Goal: Task Accomplishment & Management: Manage account settings

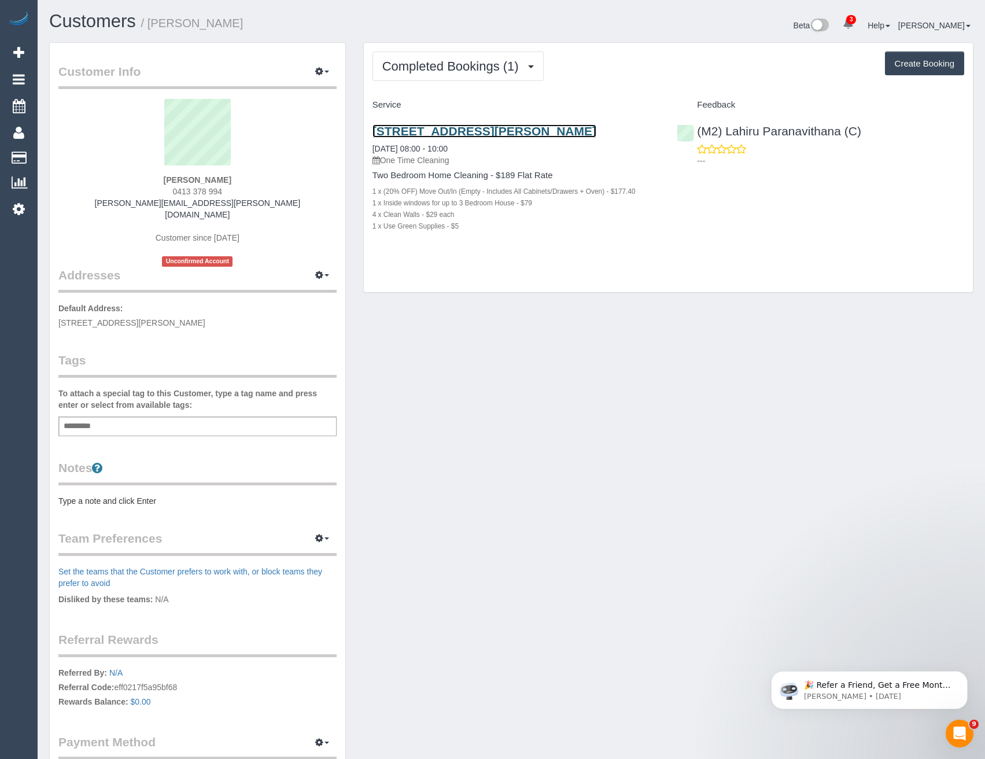
click at [521, 131] on link "[STREET_ADDRESS][PERSON_NAME]" at bounding box center [485, 130] width 224 height 13
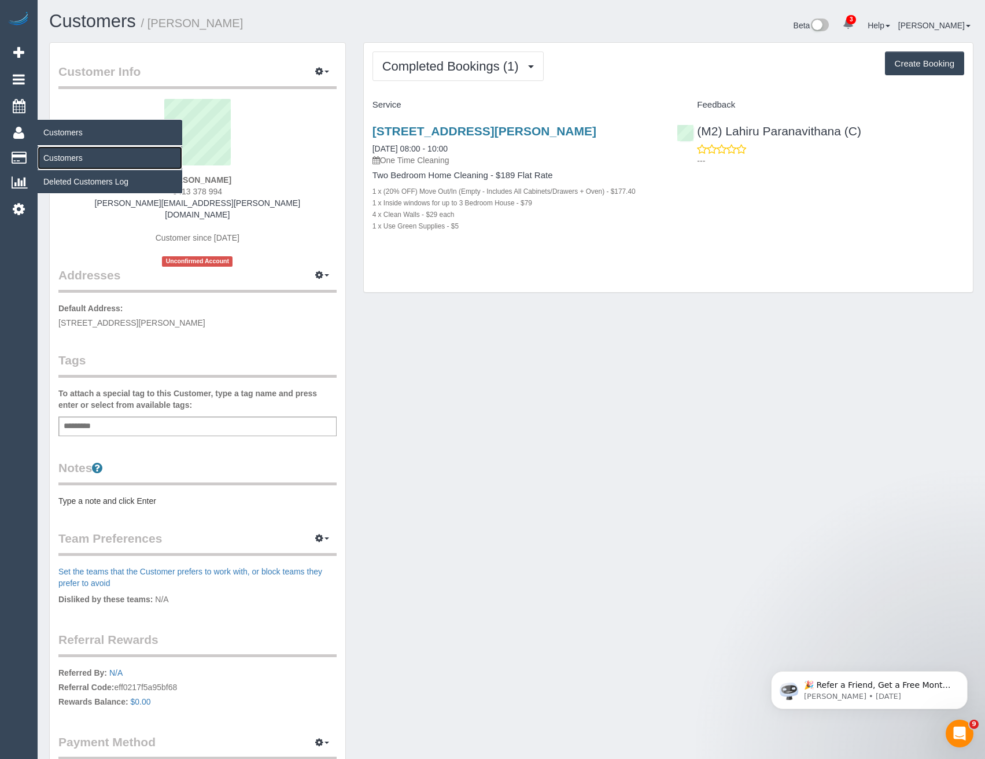
click at [68, 159] on link "Customers" at bounding box center [110, 157] width 145 height 23
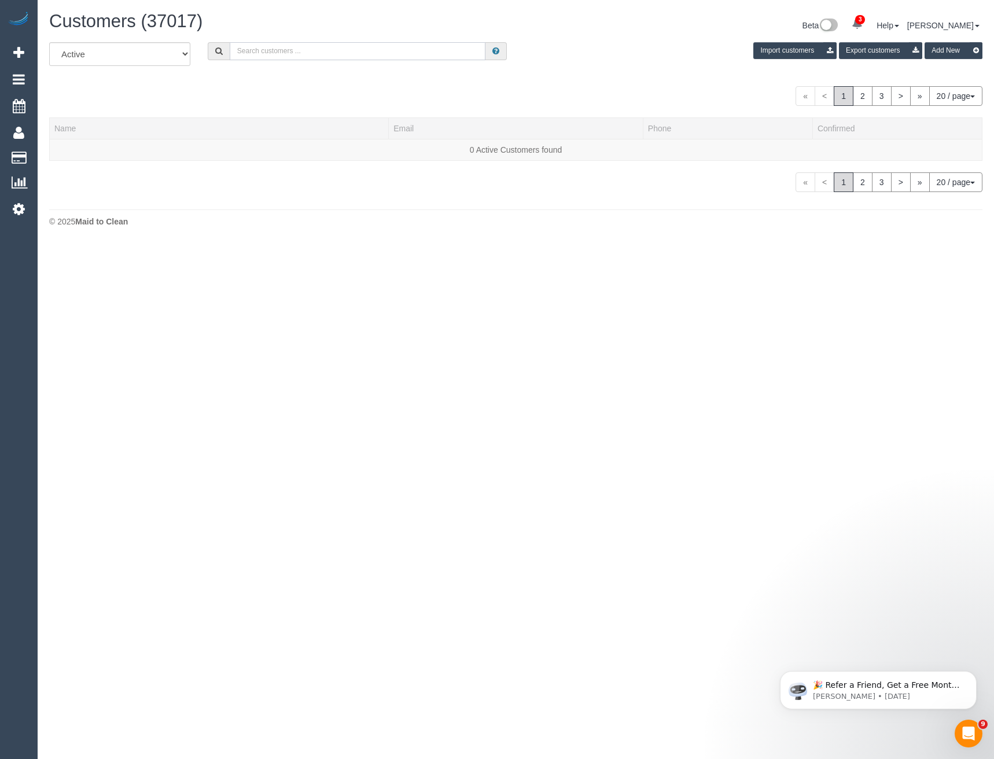
drag, startPoint x: 343, startPoint y: 54, endPoint x: 337, endPoint y: 44, distance: 11.9
click at [343, 53] on input "text" at bounding box center [358, 51] width 256 height 18
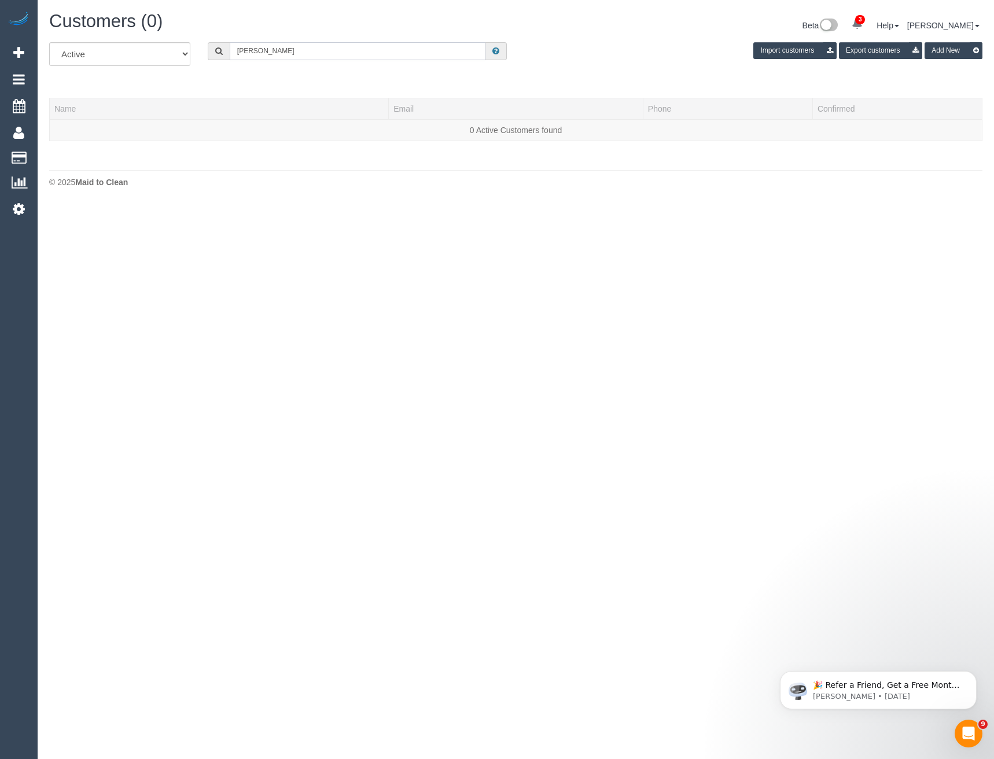
drag, startPoint x: 290, startPoint y: 47, endPoint x: 175, endPoint y: 46, distance: 115.1
click at [175, 46] on div "All Active Archived [PERSON_NAME] Import customers Export customers Add New" at bounding box center [516, 58] width 951 height 32
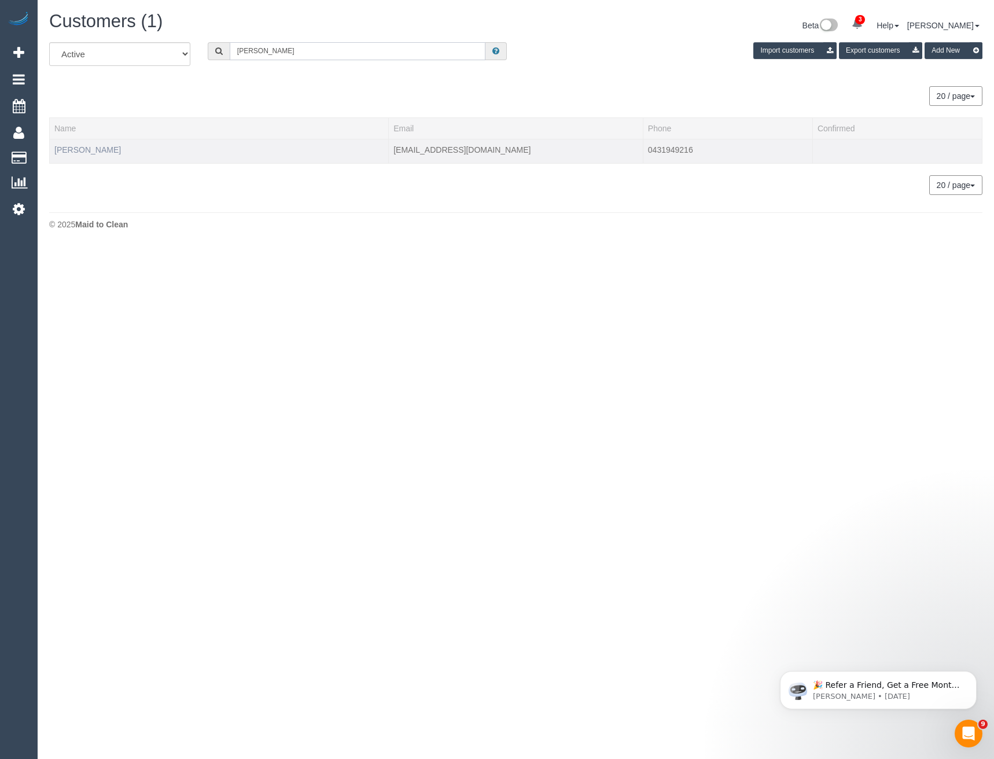
type input "Jennifer wils"
click at [121, 146] on link "Jennifer Wilson-Richter" at bounding box center [87, 149] width 67 height 9
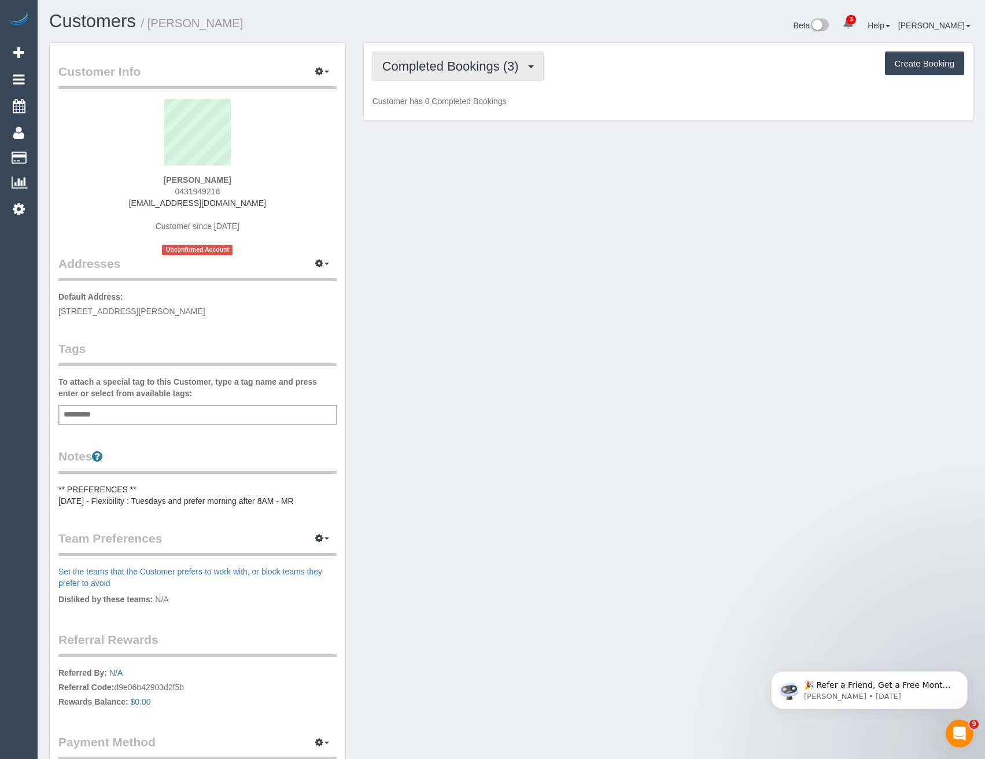
click at [523, 71] on span "Completed Bookings (3)" at bounding box center [453, 66] width 142 height 14
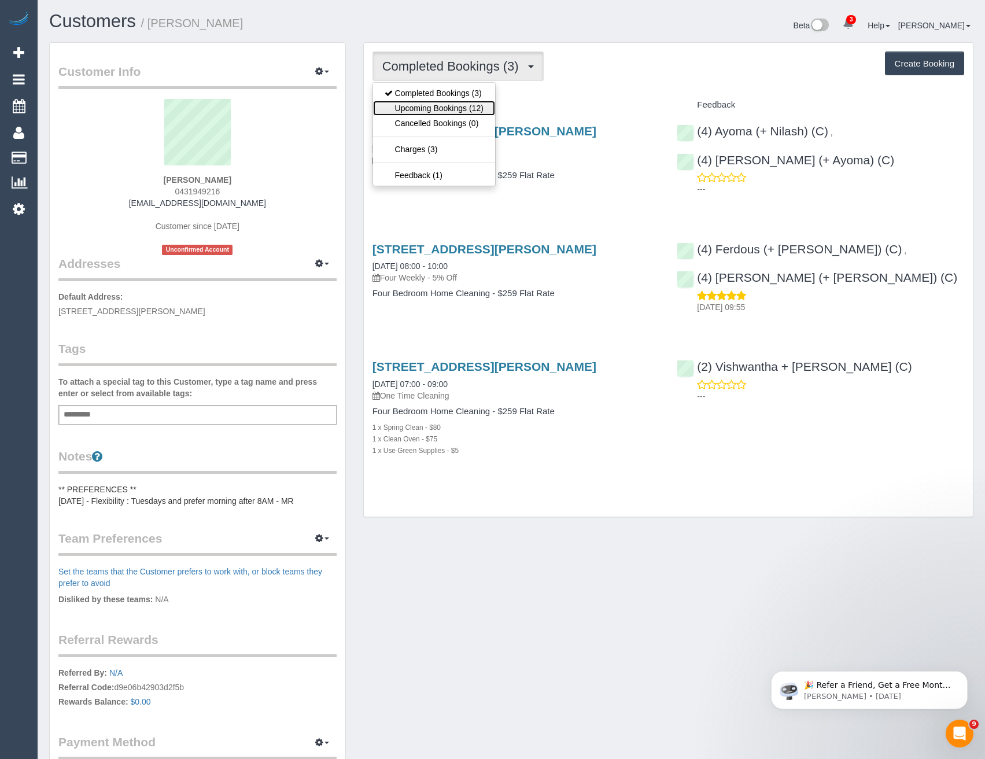
click at [468, 109] on link "Upcoming Bookings (12)" at bounding box center [434, 108] width 122 height 15
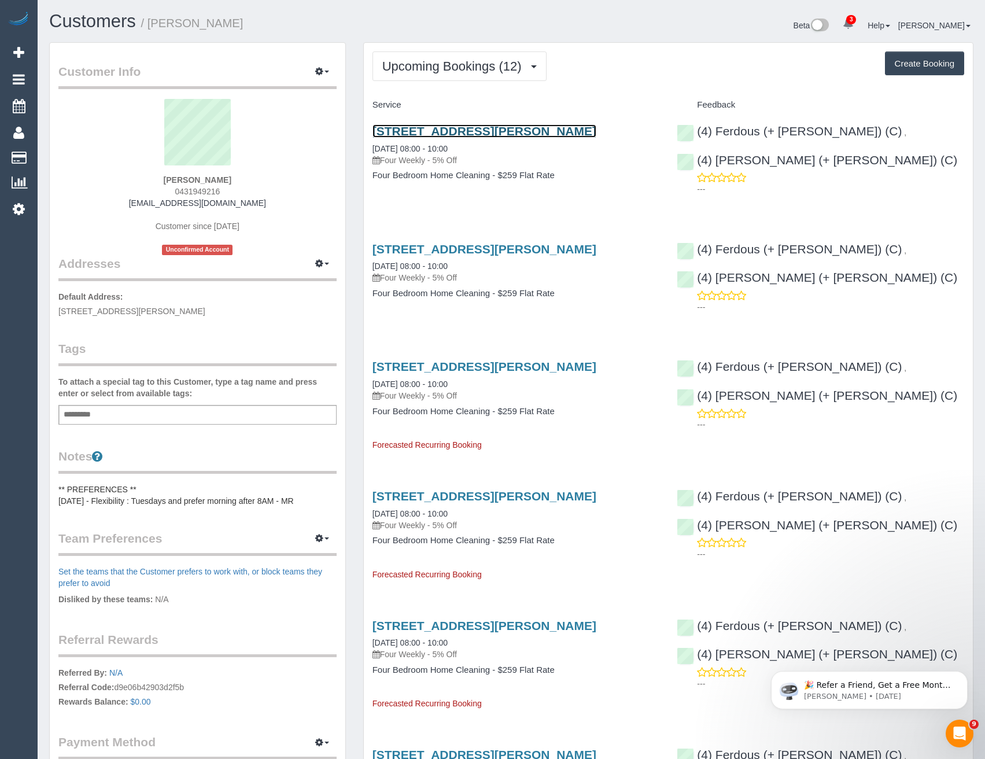
click at [488, 128] on link "114 Rattray Road, Montmorency, VIC 3094" at bounding box center [485, 130] width 224 height 13
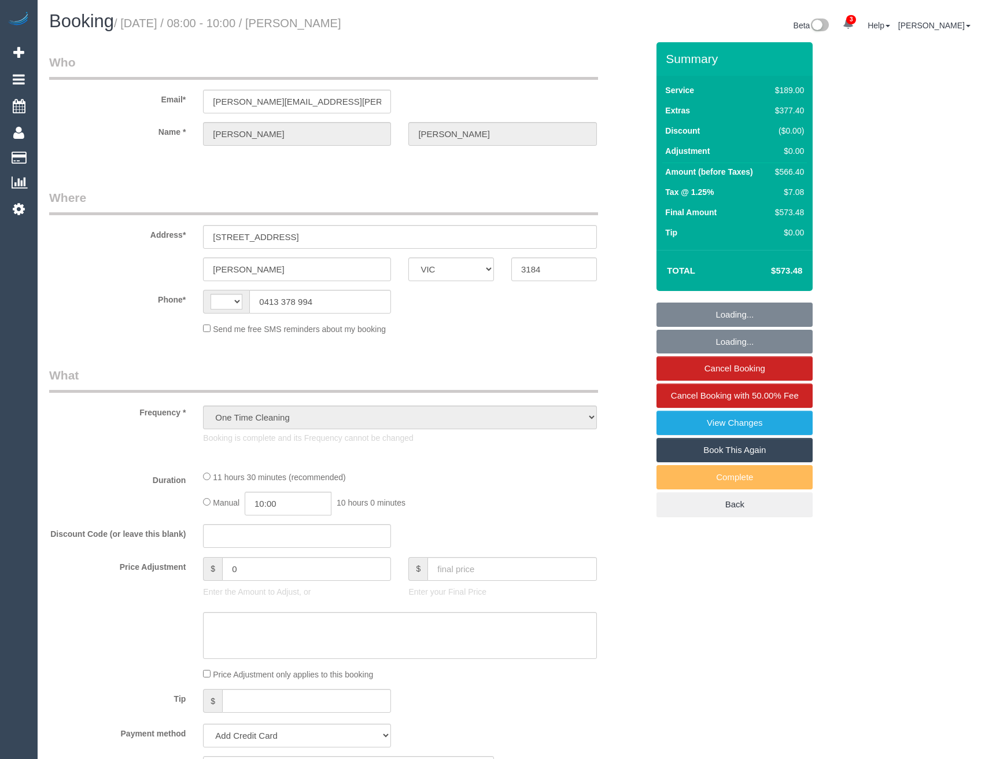
select select "VIC"
select select "string:AU"
select select "string:stripe-pm_1Rv6de2GScqysDRVqvSisTdP"
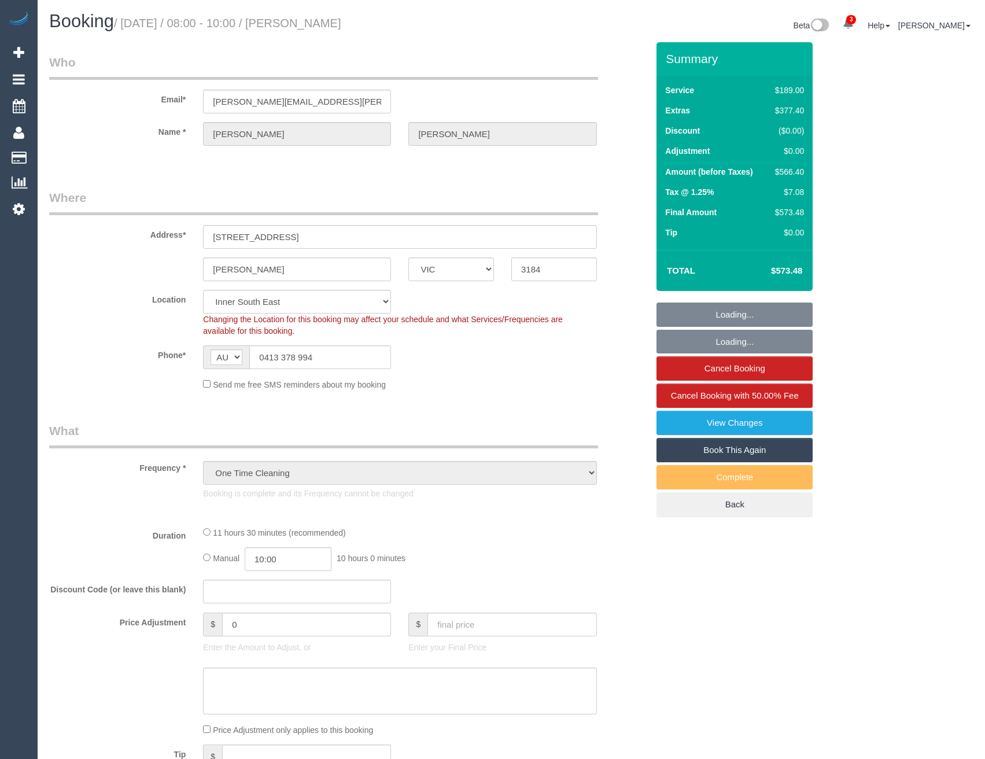
select select "object:631"
select select "number:28"
select select "number:14"
select select "number:19"
select select "number:25"
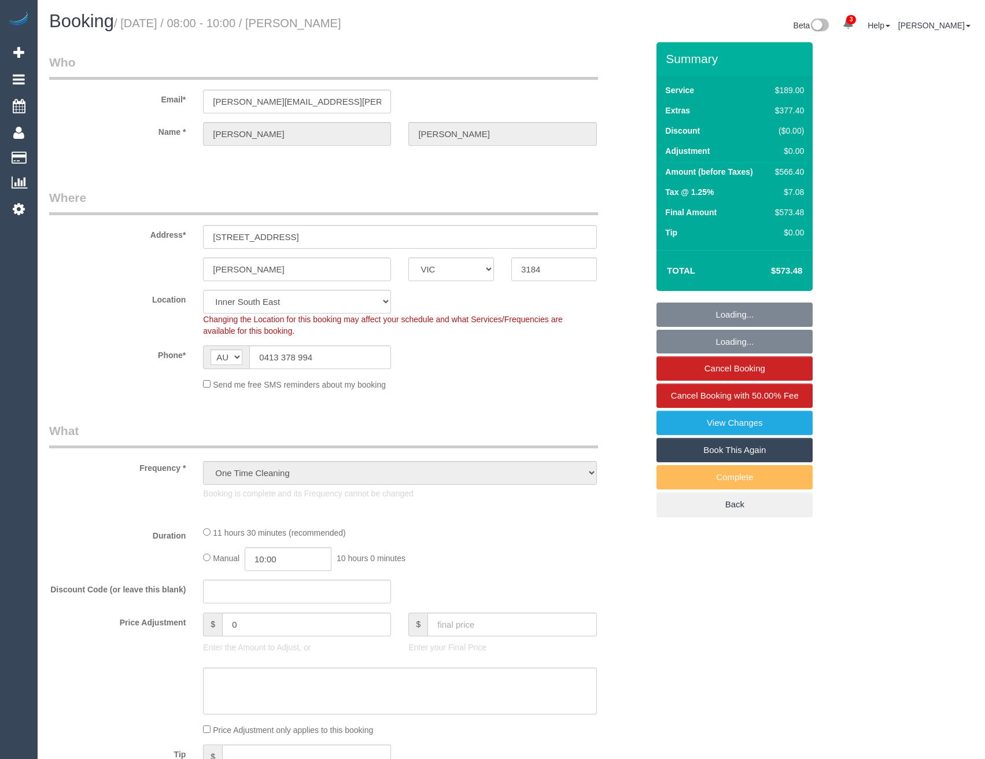
select select "number:34"
select select "number:26"
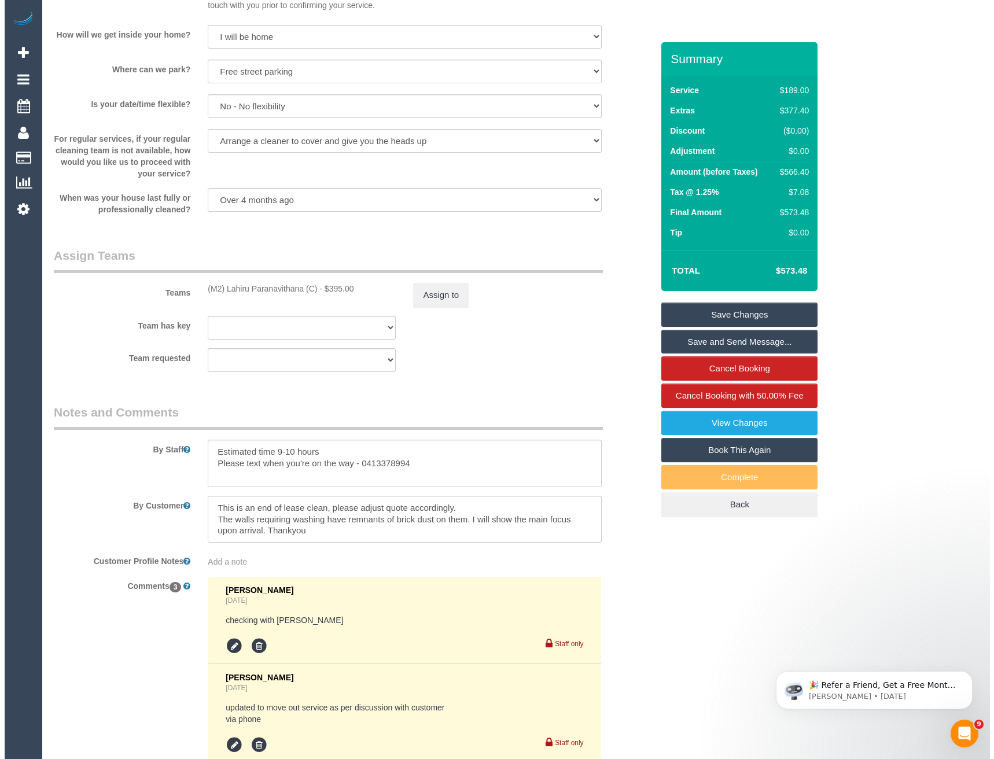
scroll to position [1609, 0]
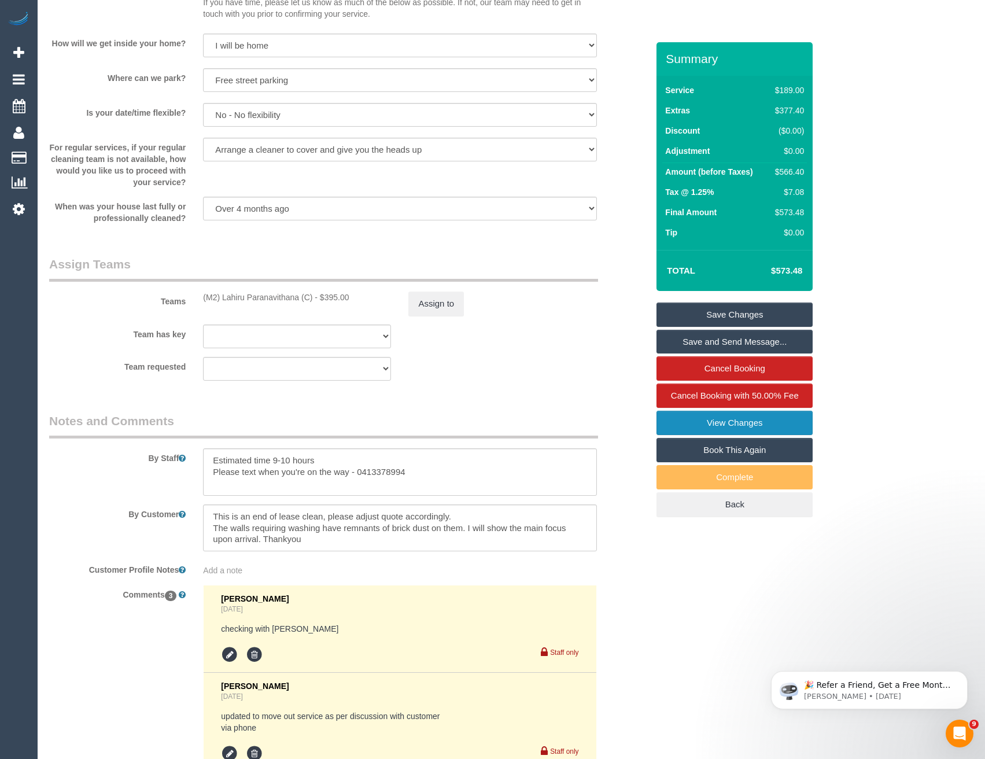
click at [726, 417] on link "View Changes" at bounding box center [735, 423] width 156 height 24
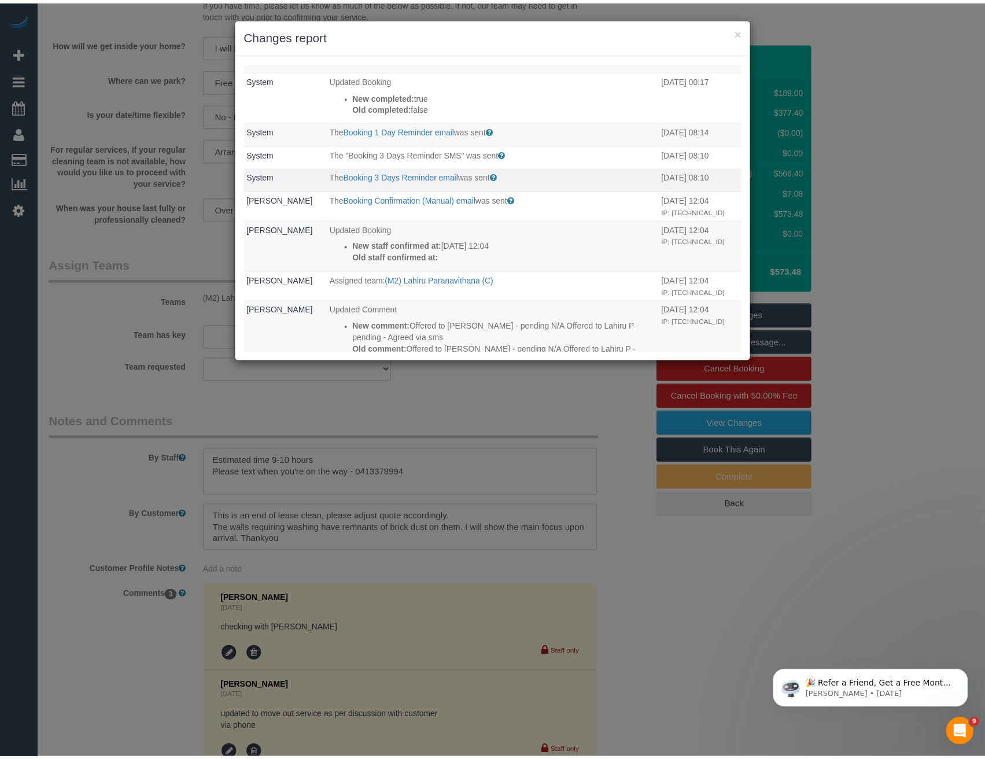
scroll to position [0, 0]
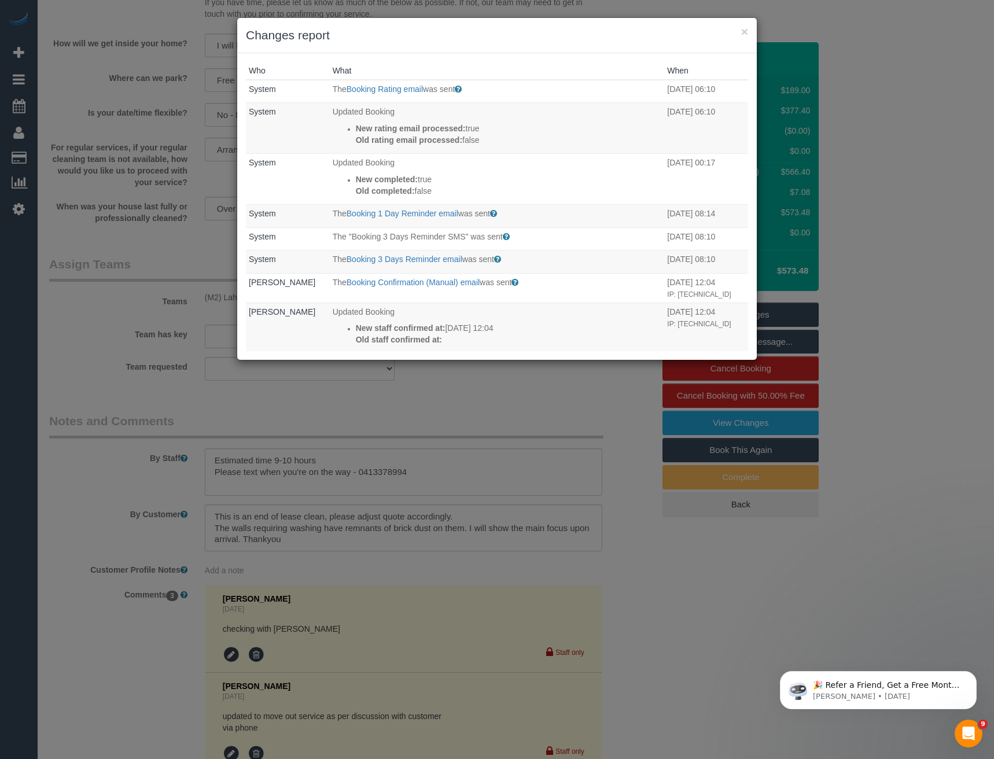
click at [515, 396] on div "× Changes report Who What When System The Booking Rating email was sent Sent to…" at bounding box center [497, 379] width 994 height 759
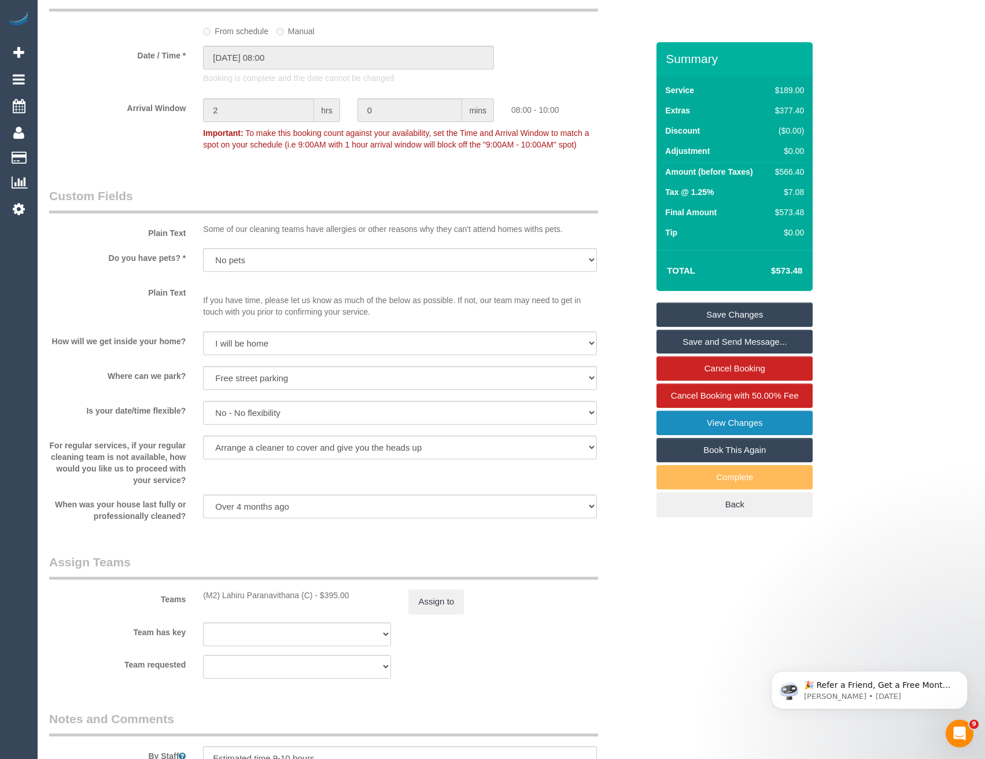
scroll to position [1389, 0]
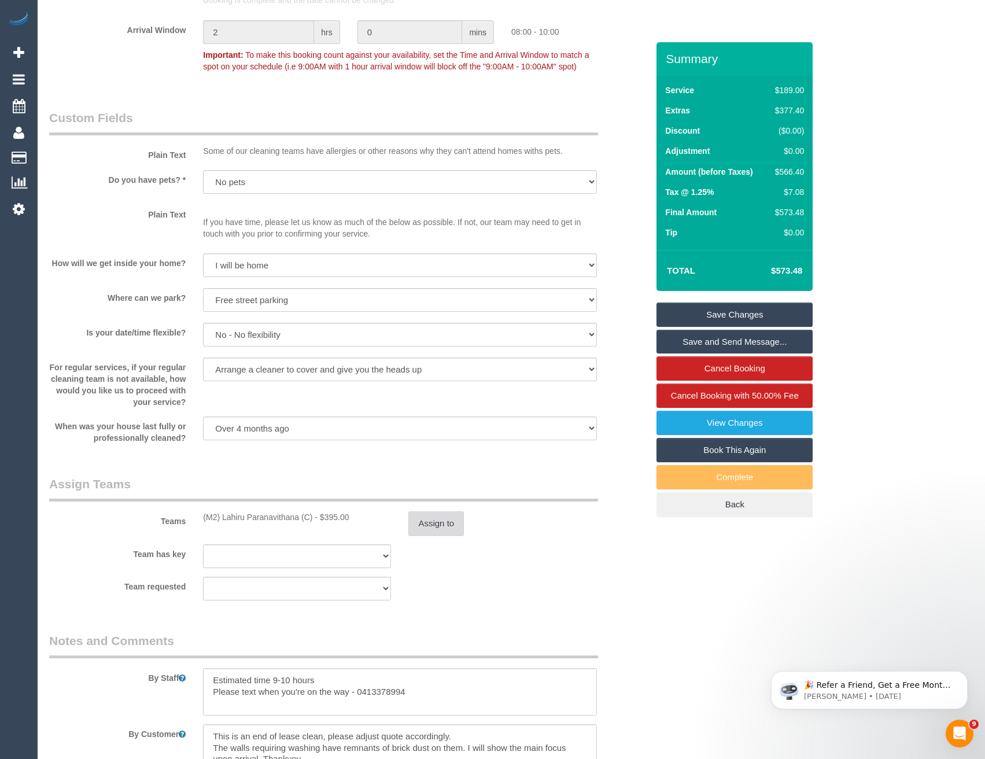
click at [441, 522] on button "Assign to" at bounding box center [436, 523] width 56 height 24
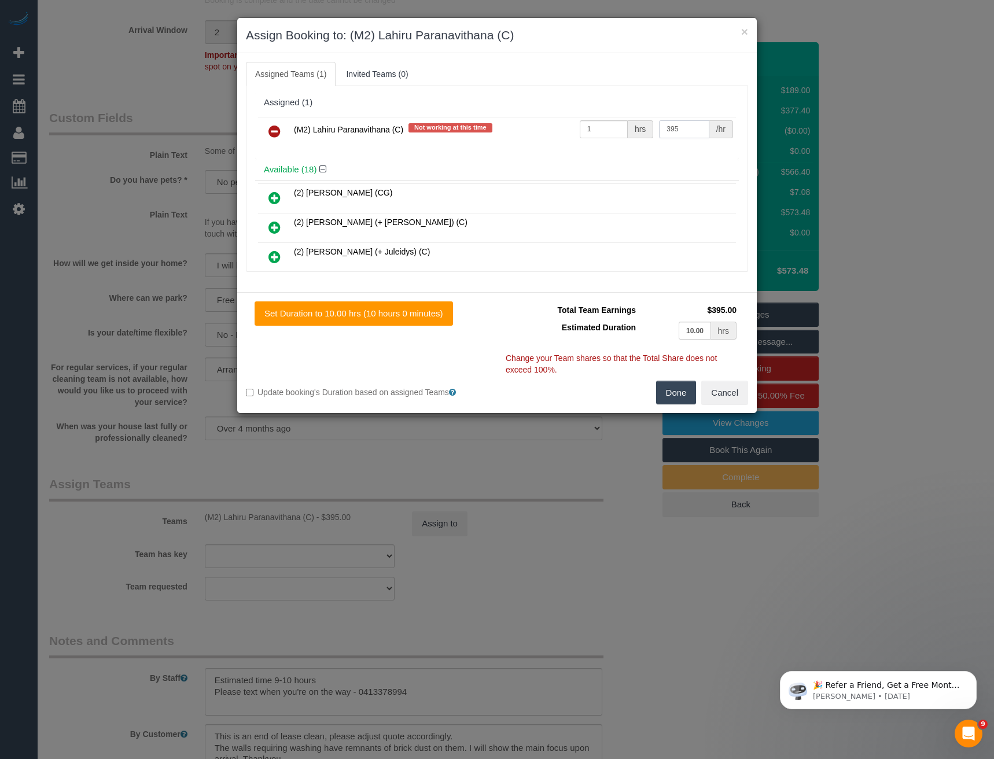
drag, startPoint x: 683, startPoint y: 125, endPoint x: 608, endPoint y: 134, distance: 75.8
click at [613, 137] on tr "(M2) Lahiru Paranavithana (C) Not working at this time 1 hrs 395 /hr" at bounding box center [497, 132] width 478 height 30
type input "360"
click at [675, 389] on button "Done" at bounding box center [676, 393] width 41 height 24
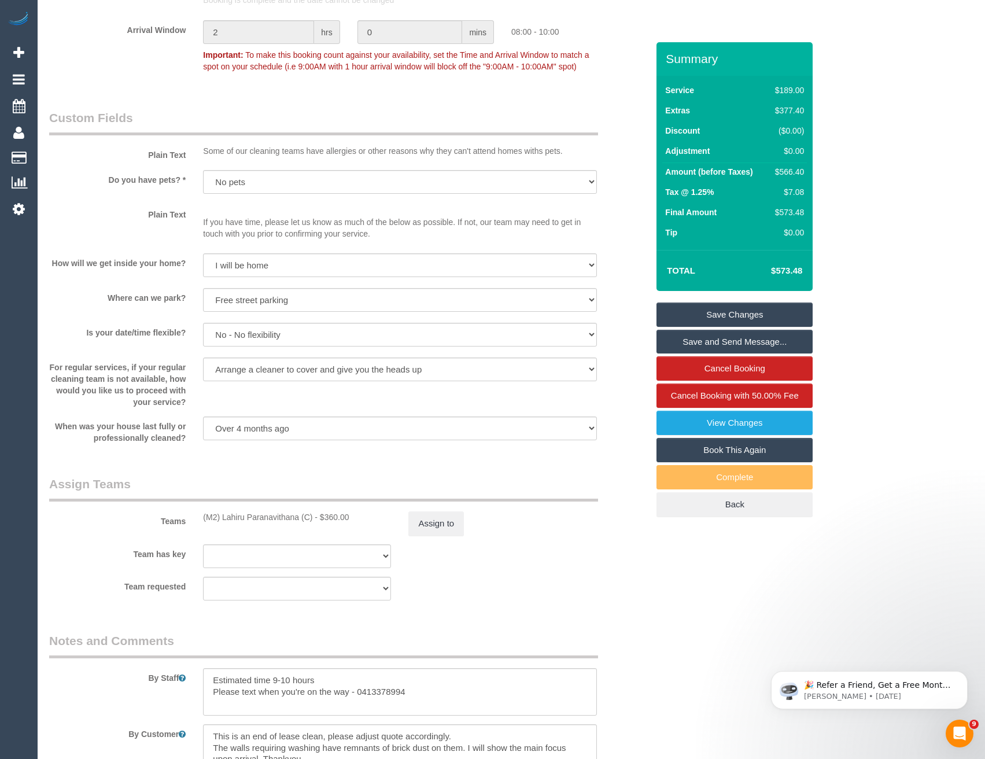
click at [730, 314] on link "Save Changes" at bounding box center [735, 315] width 156 height 24
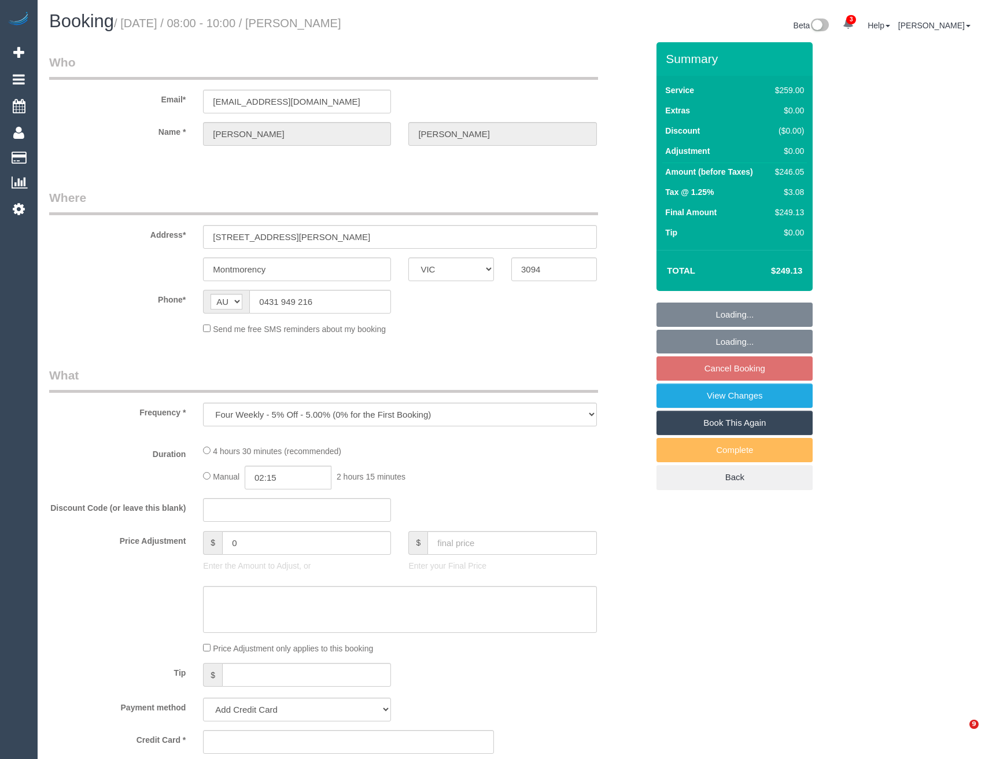
select select "VIC"
select select "string:stripe-pm_1RLxLU2GScqysDRVGTdPoBCM"
select select "number:29"
select select "number:16"
select select "number:18"
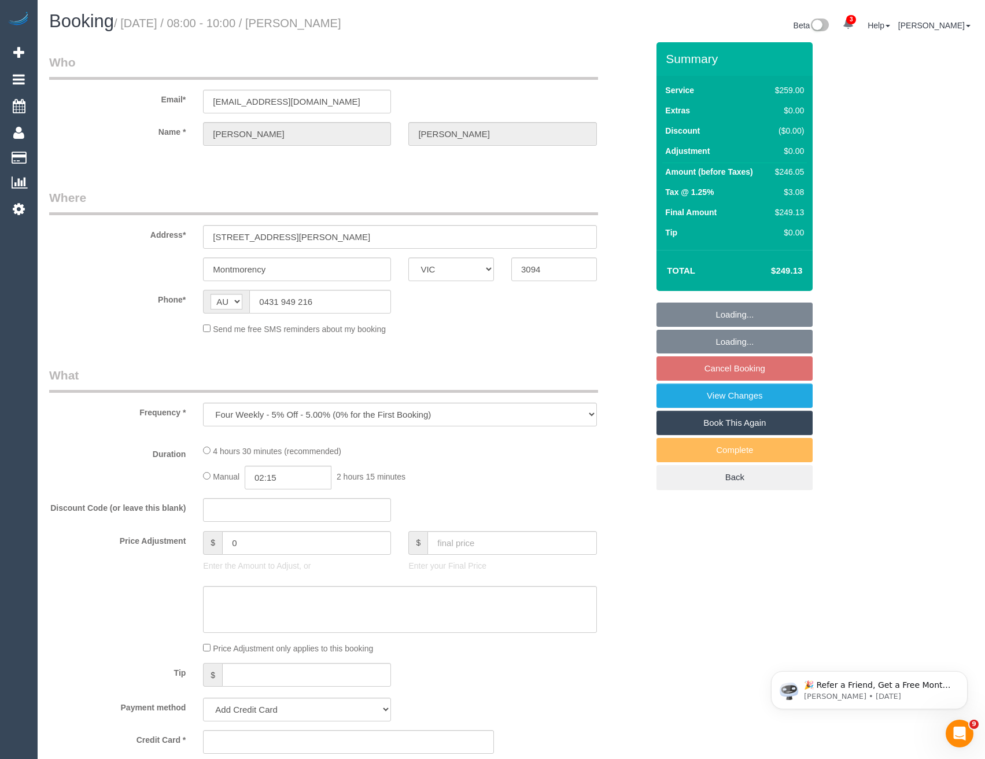
select select "number:36"
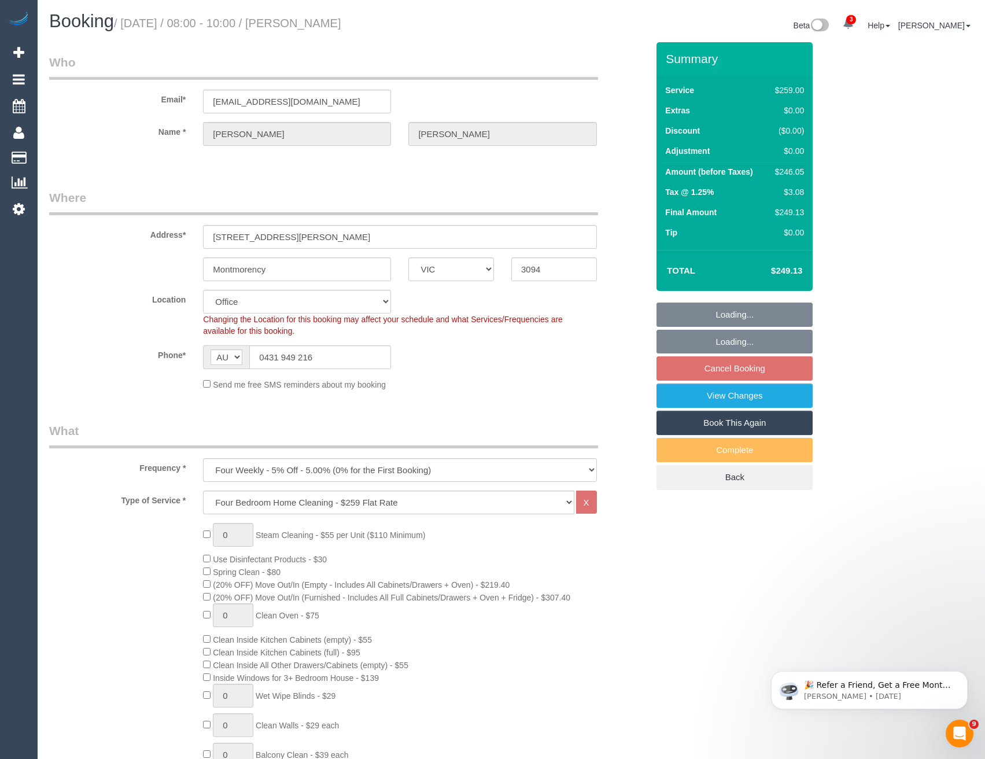
select select "object:829"
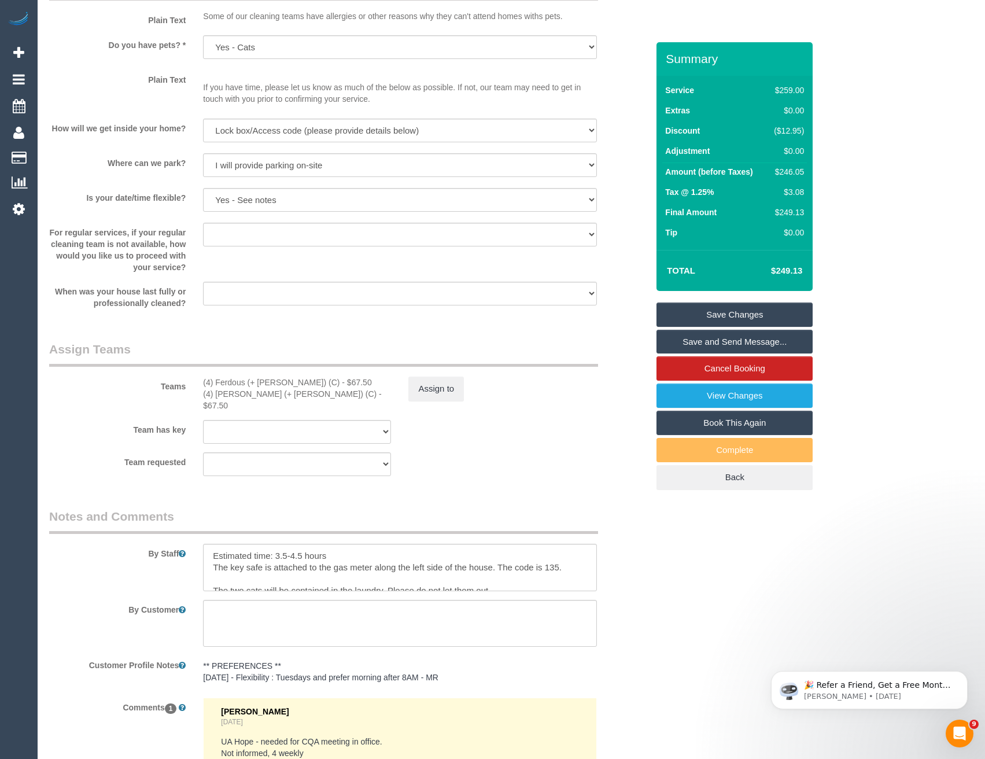
scroll to position [1316, 0]
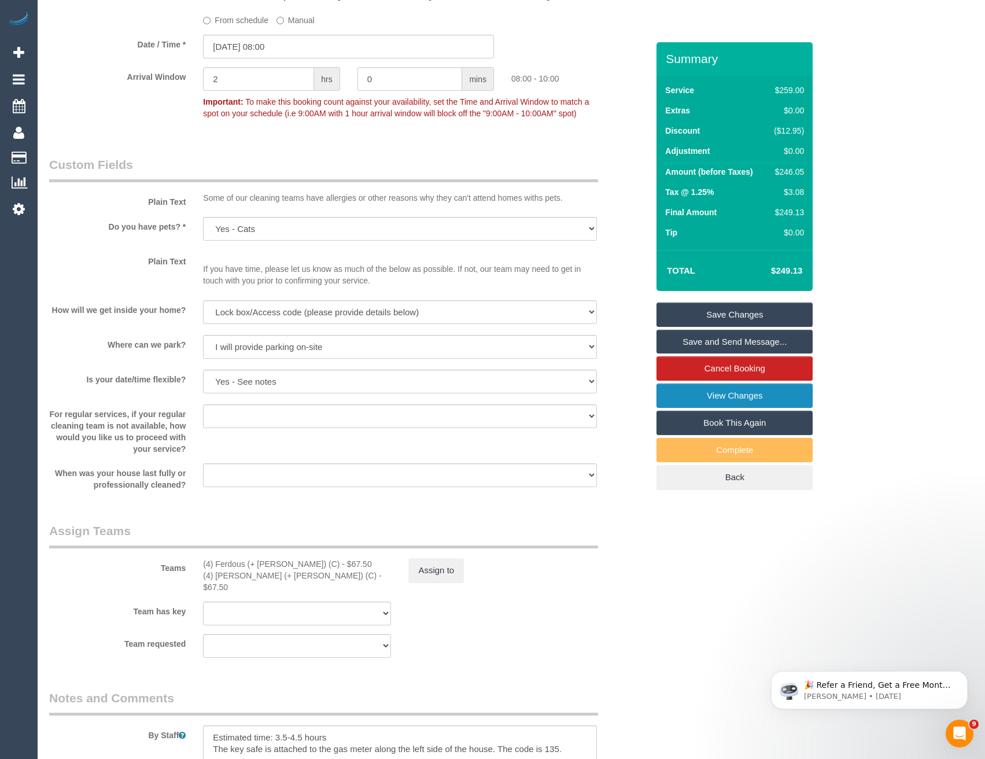
click at [737, 392] on link "View Changes" at bounding box center [735, 396] width 156 height 24
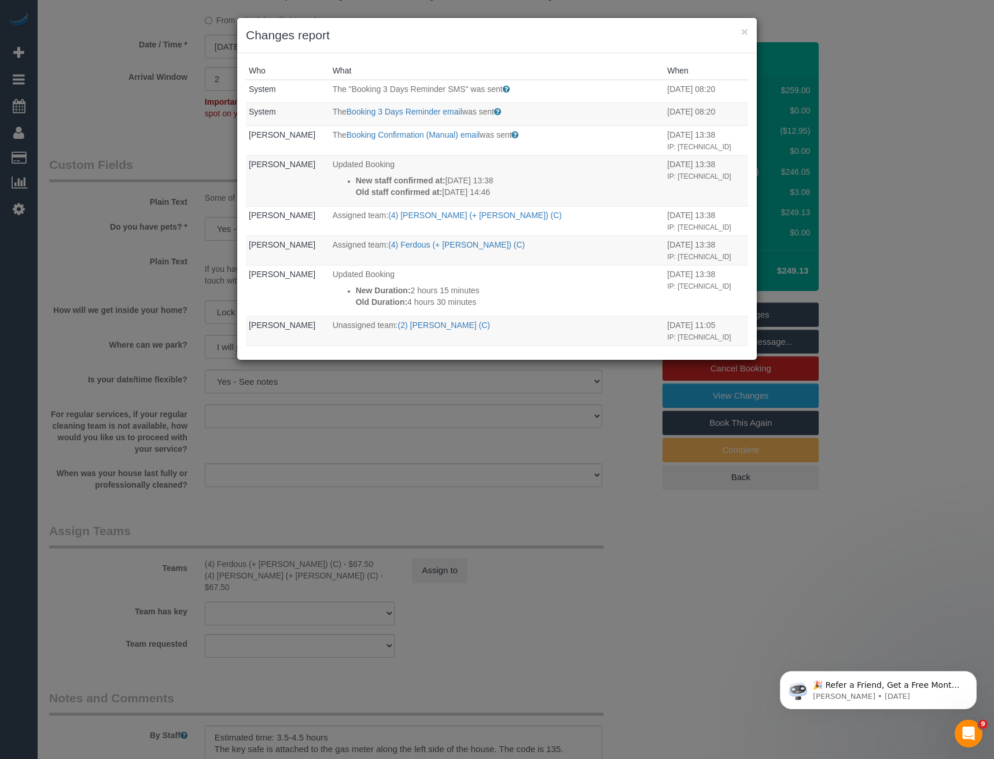
click at [469, 496] on div "× Changes report Who What When System The "Booking 3 Days Reminder SMS" was sen…" at bounding box center [497, 379] width 994 height 759
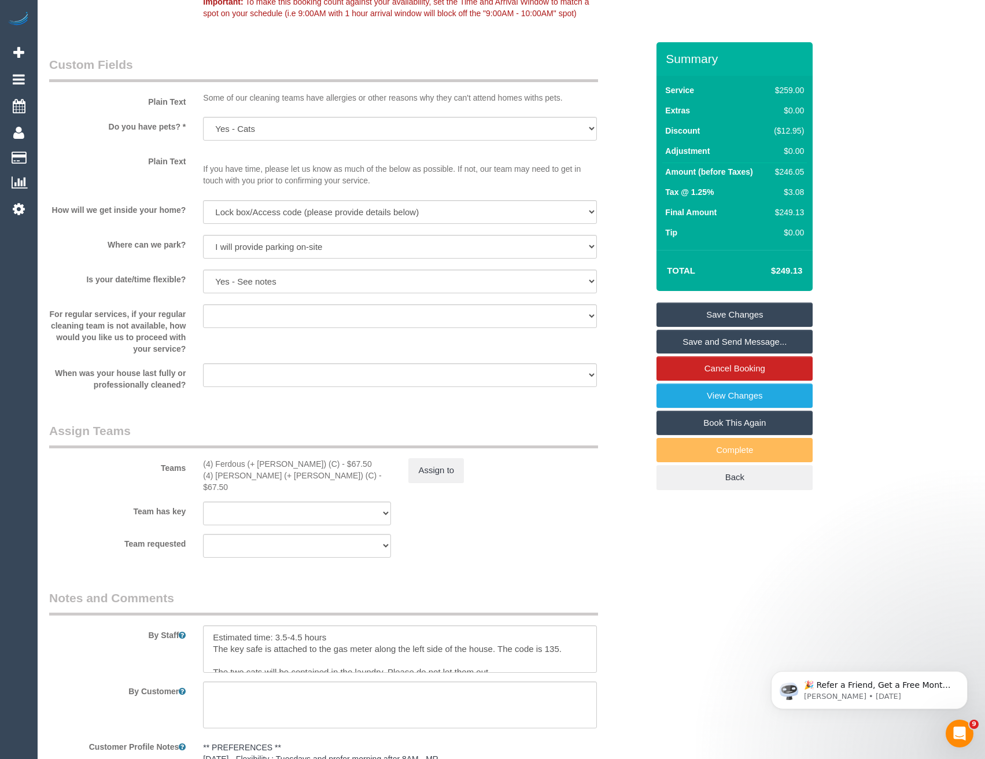
scroll to position [1374, 0]
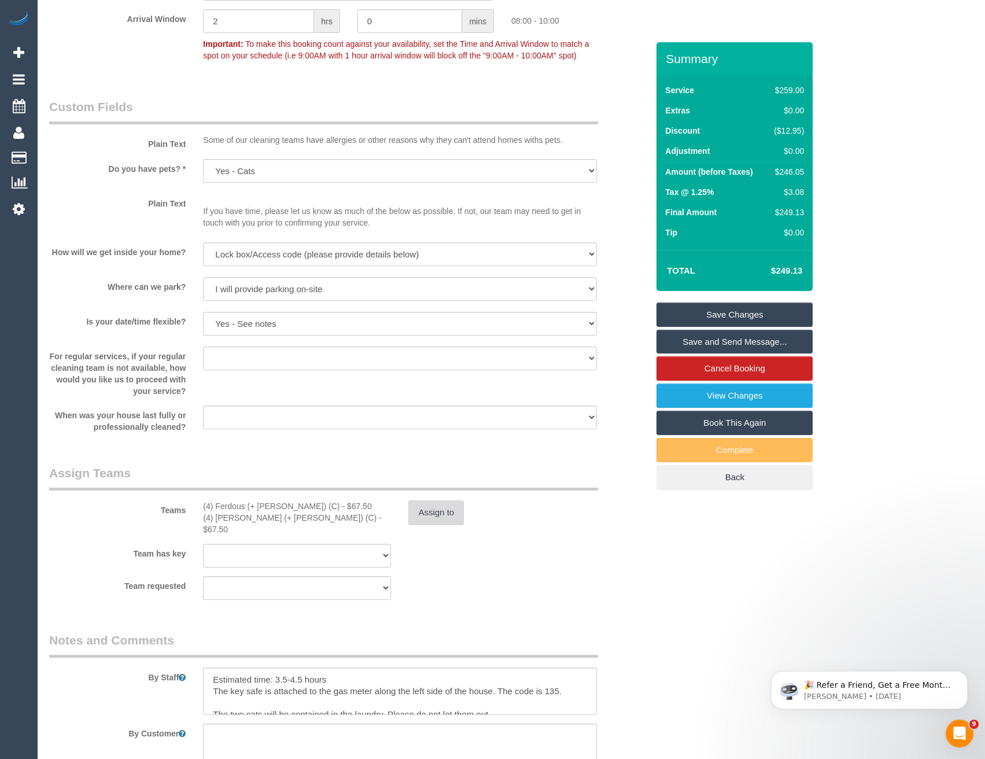
click at [439, 519] on button "Assign to" at bounding box center [436, 512] width 56 height 24
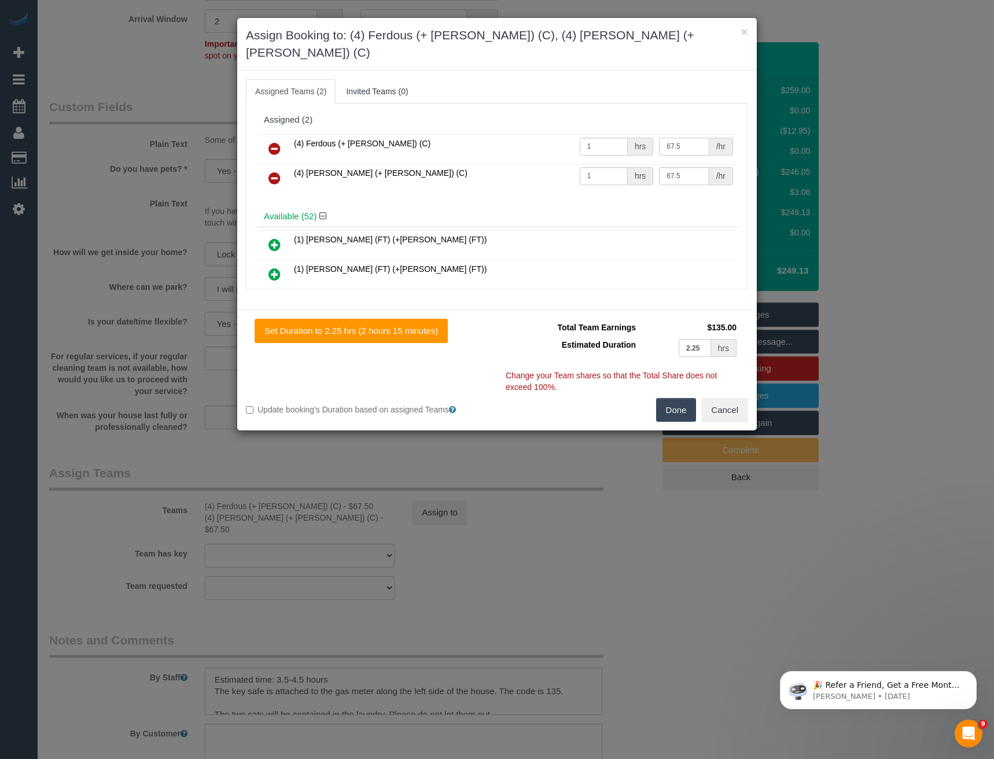
drag, startPoint x: 669, startPoint y: 130, endPoint x: 610, endPoint y: 122, distance: 59.5
click at [621, 134] on tr "(4) Ferdous (+ Forkan) (C) 1 hrs 67.5 /hr" at bounding box center [497, 149] width 478 height 30
type input "77.5"
drag, startPoint x: 664, startPoint y: 167, endPoint x: 597, endPoint y: 196, distance: 73.1
click at [611, 174] on tr "(4) Forkan (+ Ferdous) (C) 1 hrs 67.5 /hr" at bounding box center [497, 179] width 478 height 30
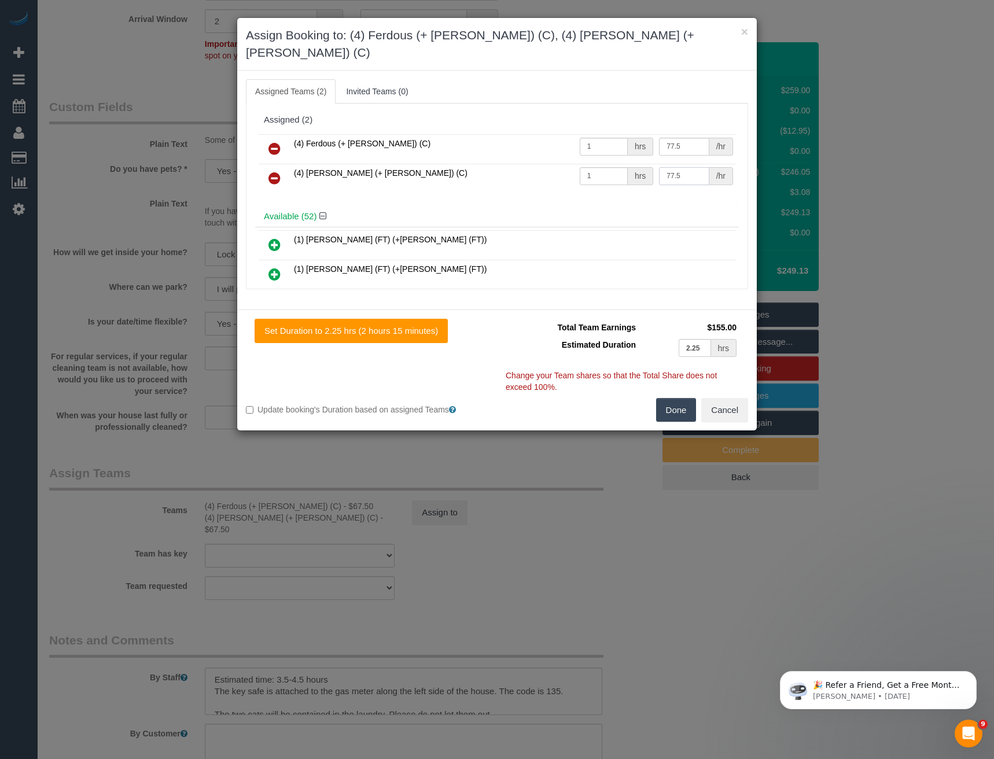
type input "77.5"
click at [678, 398] on button "Done" at bounding box center [676, 410] width 41 height 24
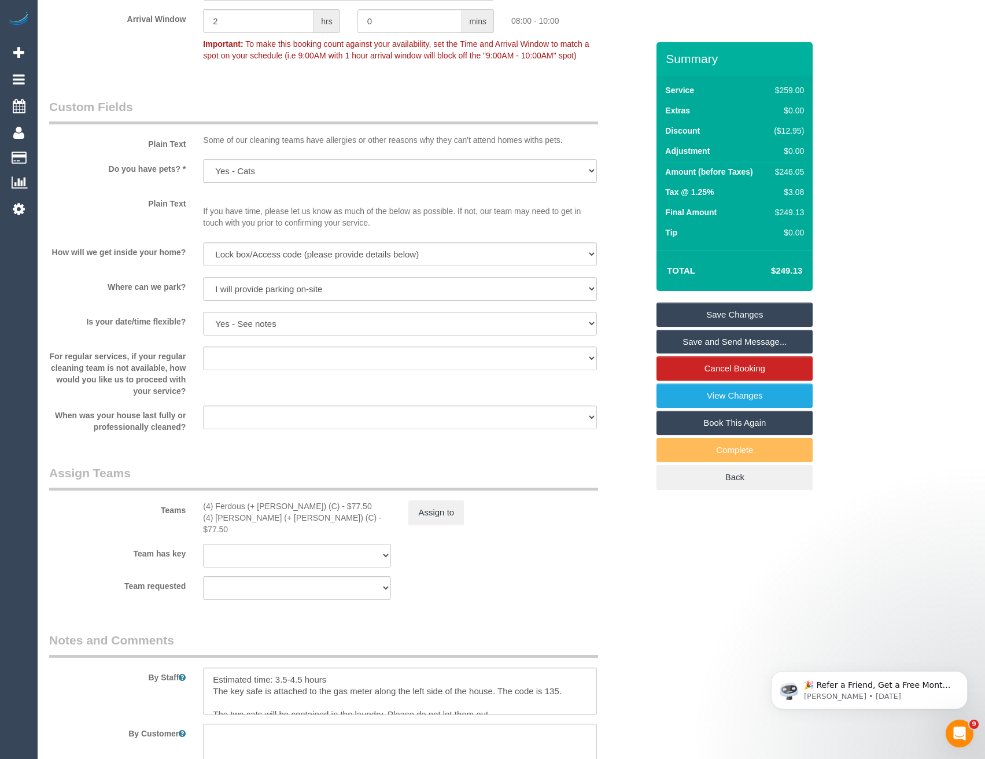
click at [757, 318] on link "Save Changes" at bounding box center [735, 315] width 156 height 24
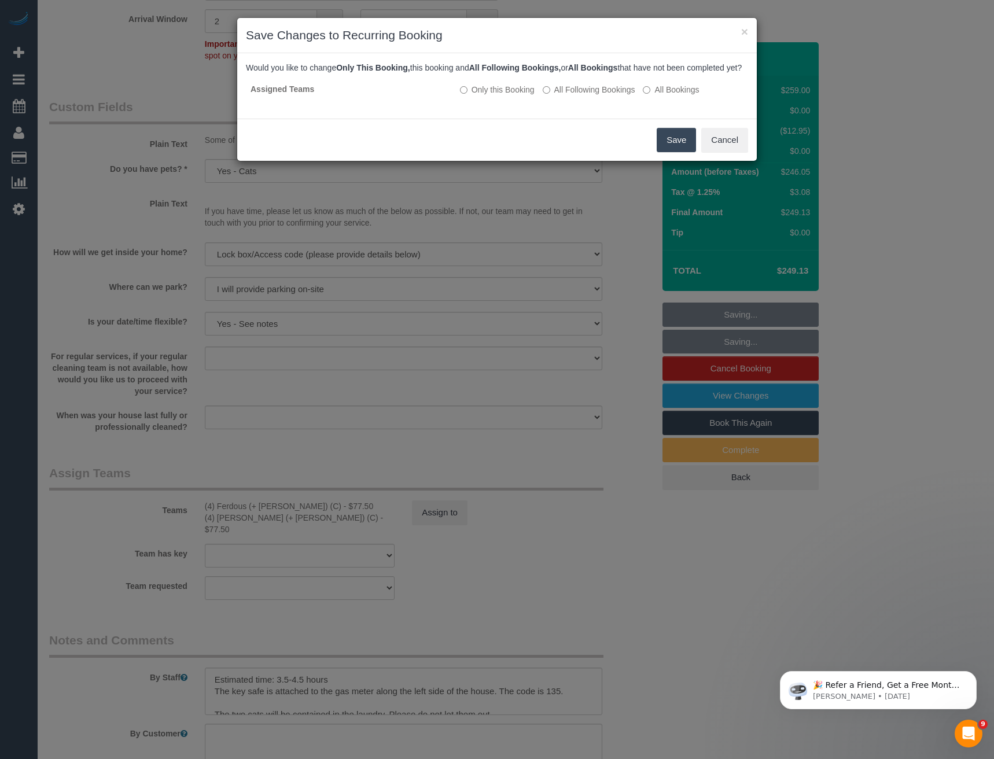
click at [674, 149] on button "Save" at bounding box center [676, 140] width 39 height 24
